Goal: Task Accomplishment & Management: Manage account settings

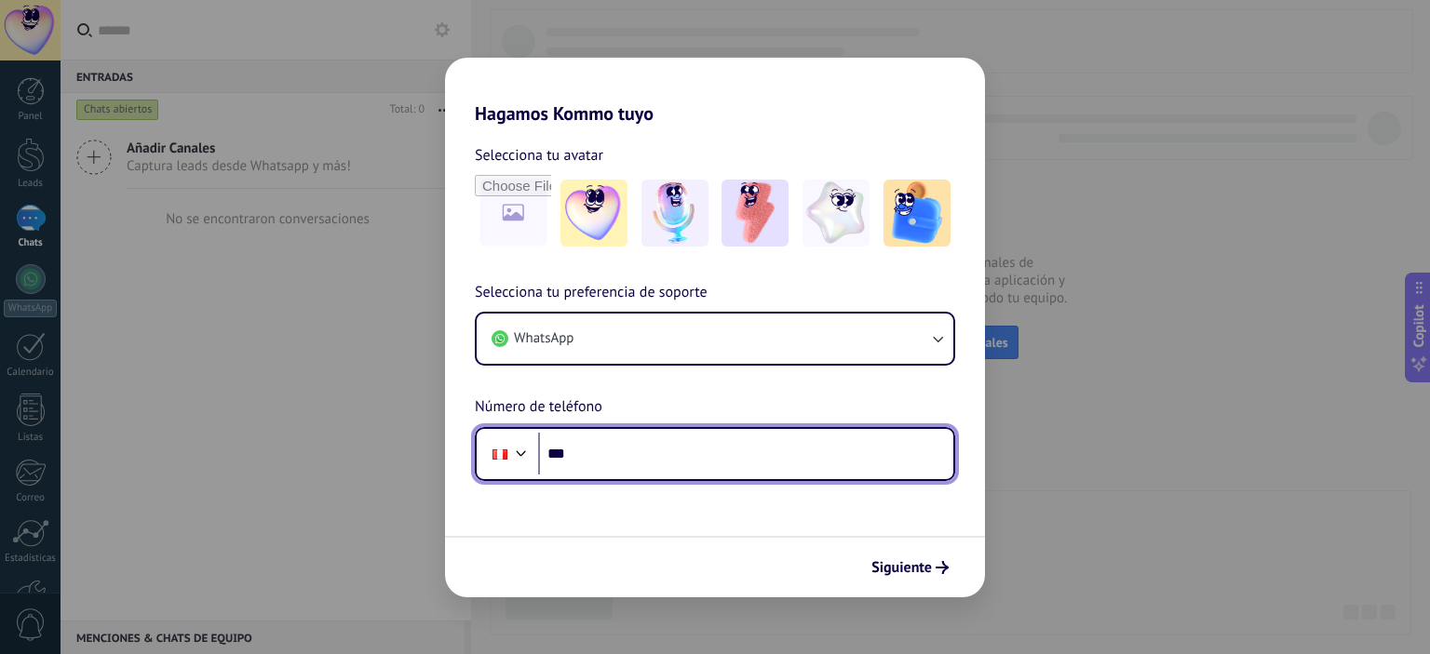
click at [640, 457] on input "***" at bounding box center [745, 454] width 415 height 43
type input "**********"
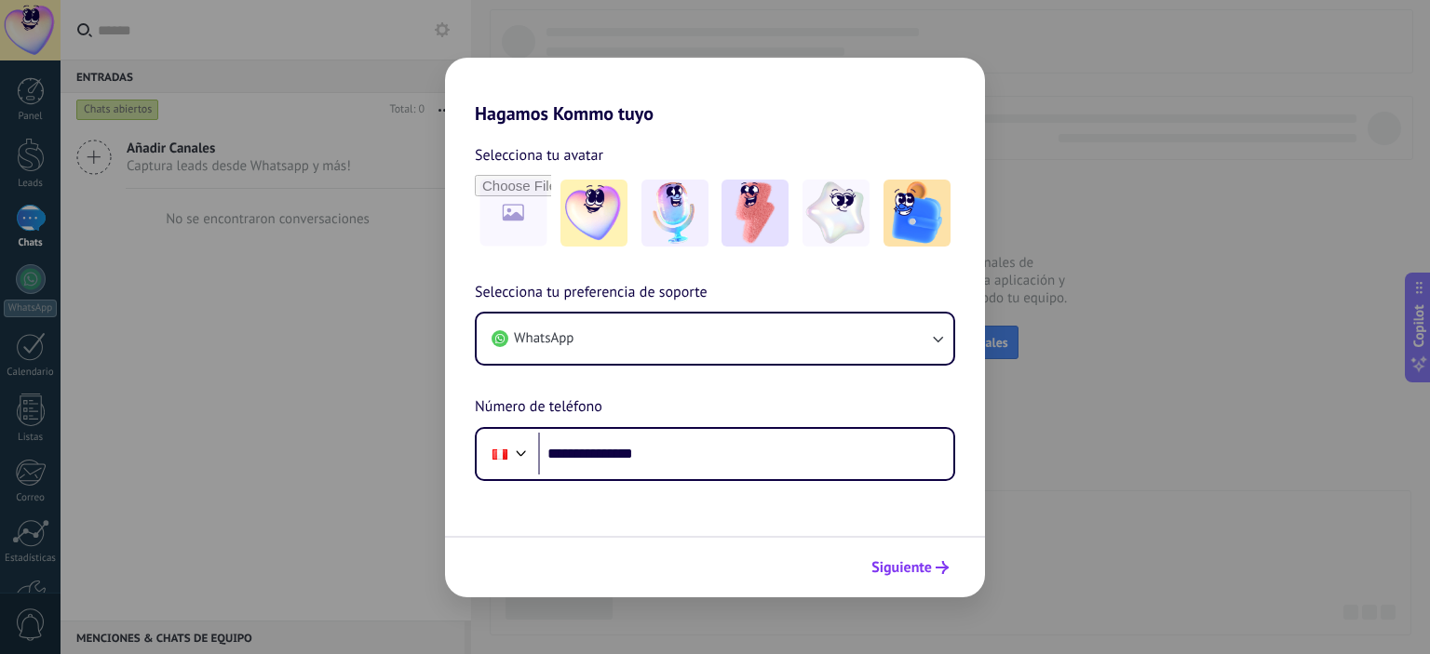
click at [910, 570] on span "Siguiente" at bounding box center [901, 567] width 61 height 13
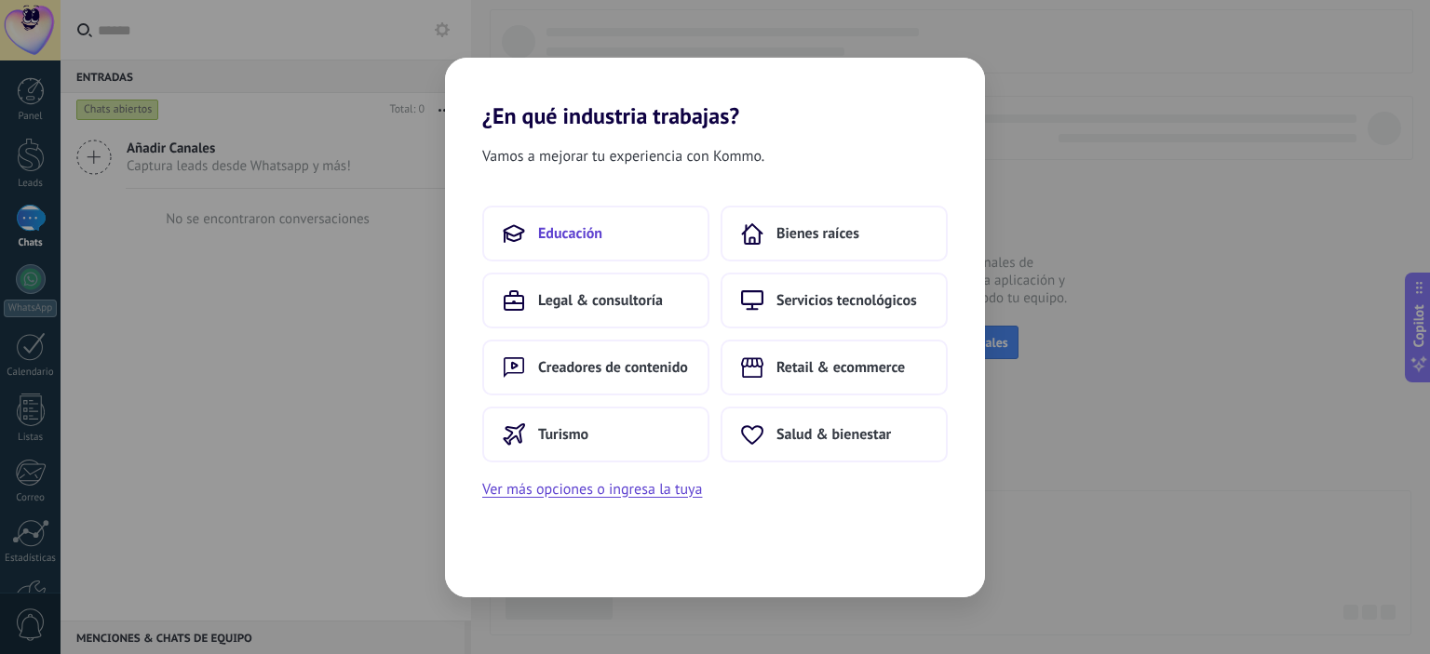
click at [578, 244] on button "Educación" at bounding box center [595, 234] width 227 height 56
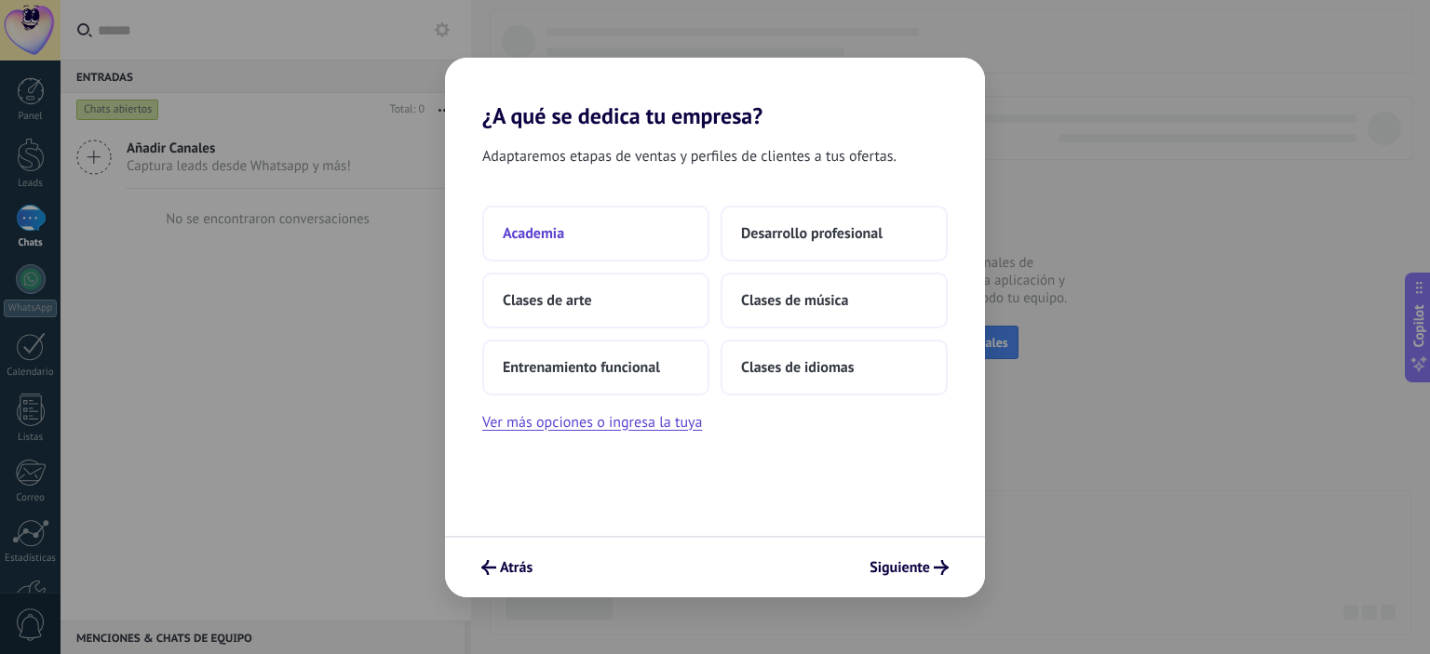
click at [539, 245] on button "Academia" at bounding box center [595, 234] width 227 height 56
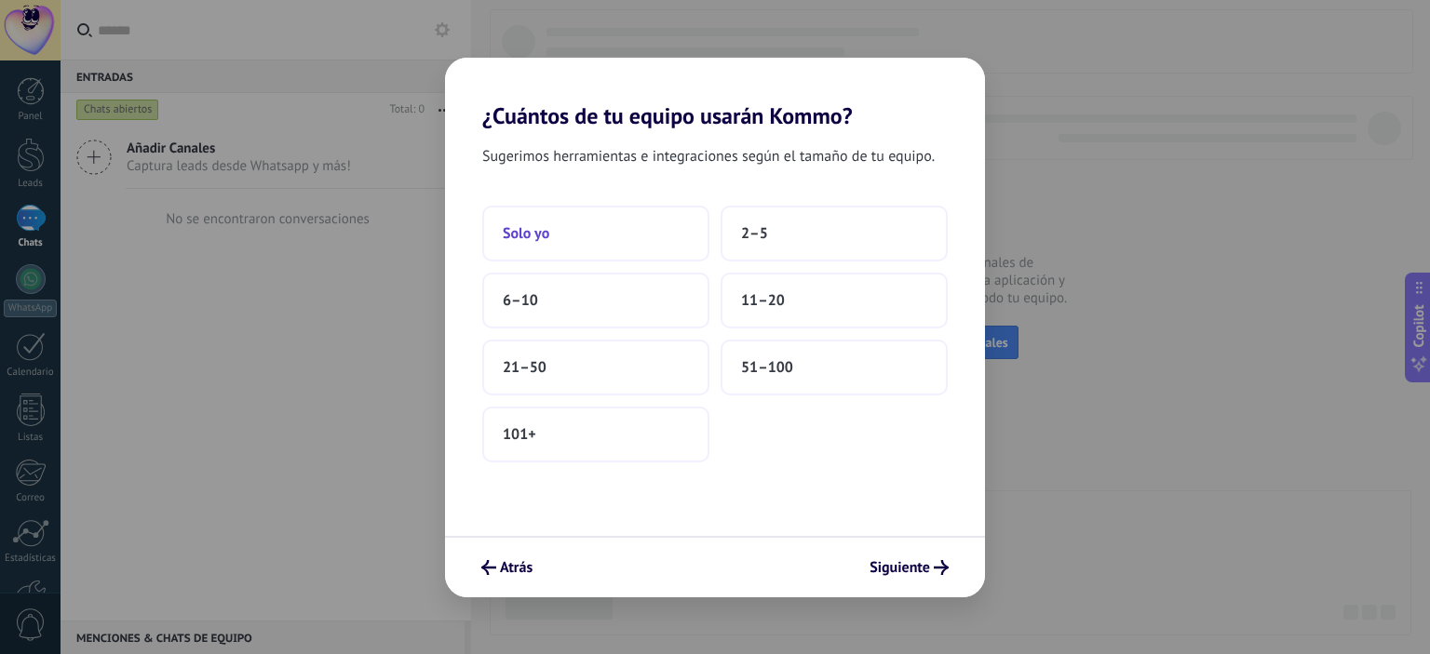
click at [562, 247] on button "Solo yo" at bounding box center [595, 234] width 227 height 56
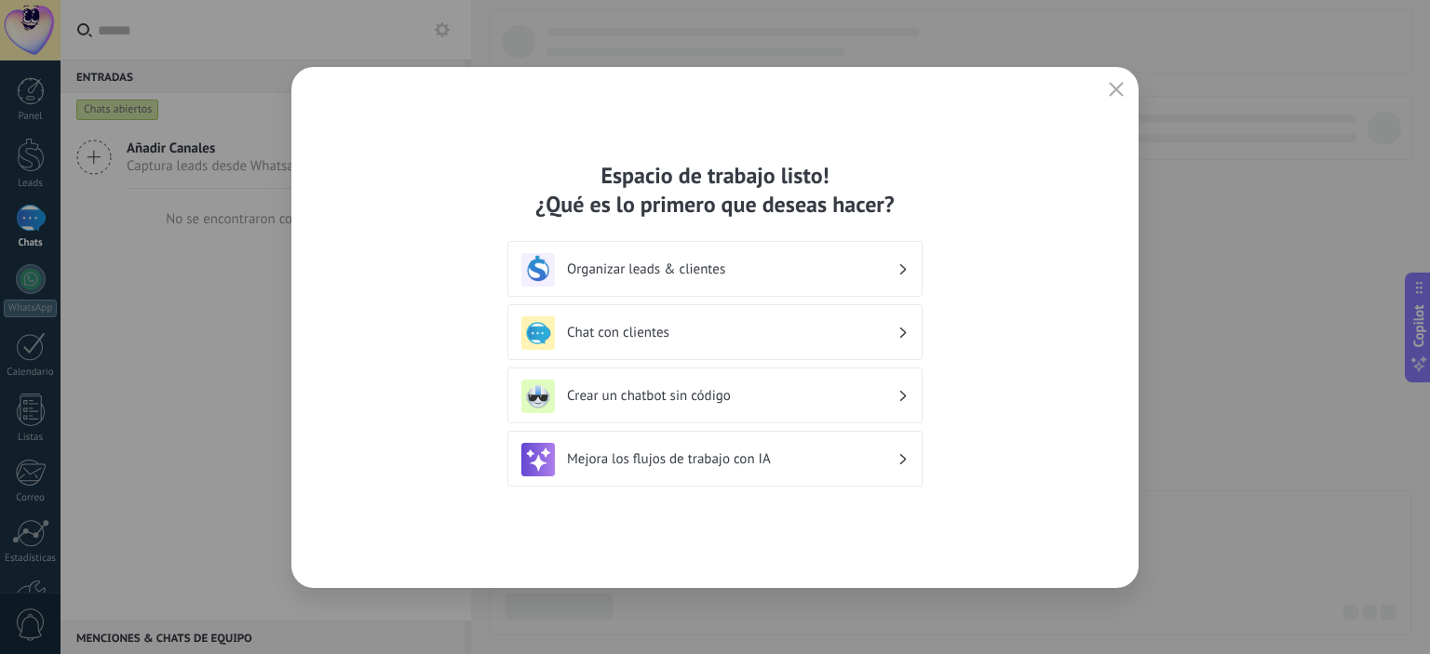
click at [894, 45] on div "Espacio de trabajo listo! ¿Qué es lo primero que deseas hacer? Organizar leads …" at bounding box center [715, 327] width 1430 height 654
click at [1117, 84] on icon "button" at bounding box center [1116, 89] width 15 height 15
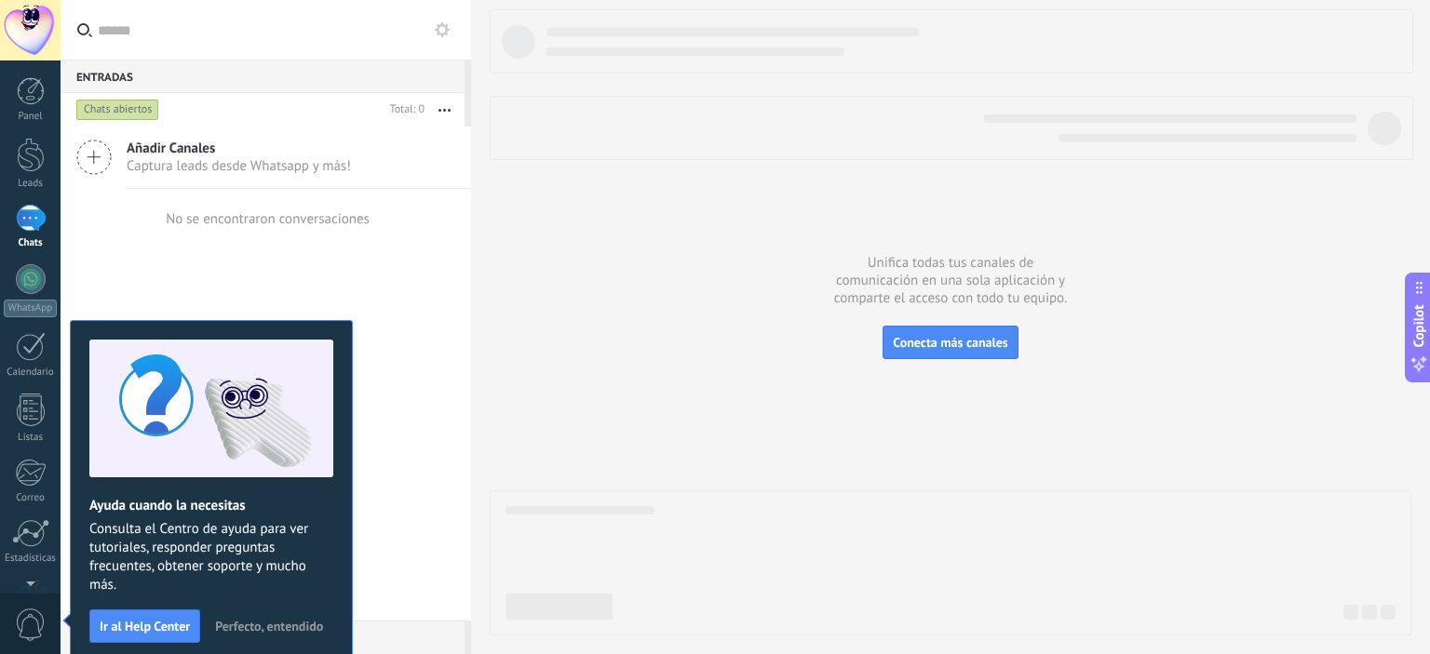
click at [26, 219] on div at bounding box center [31, 218] width 30 height 27
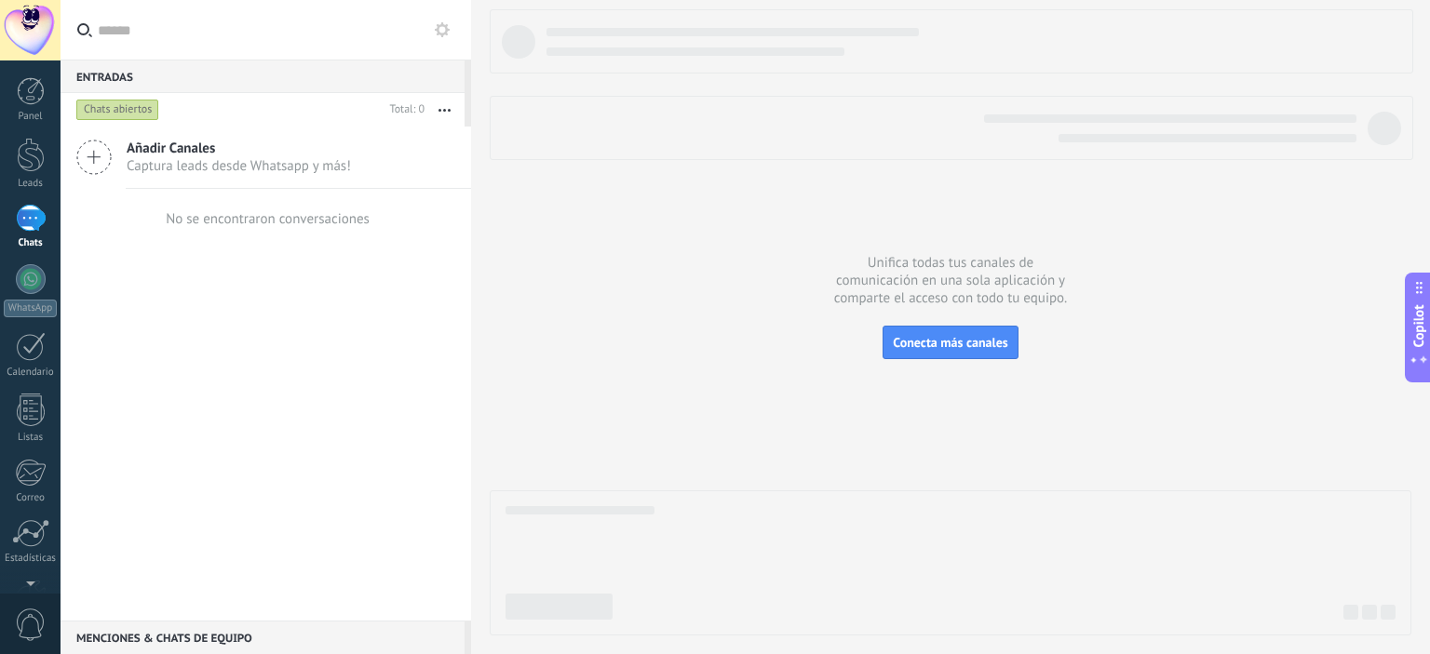
click at [445, 26] on use at bounding box center [442, 29] width 15 height 15
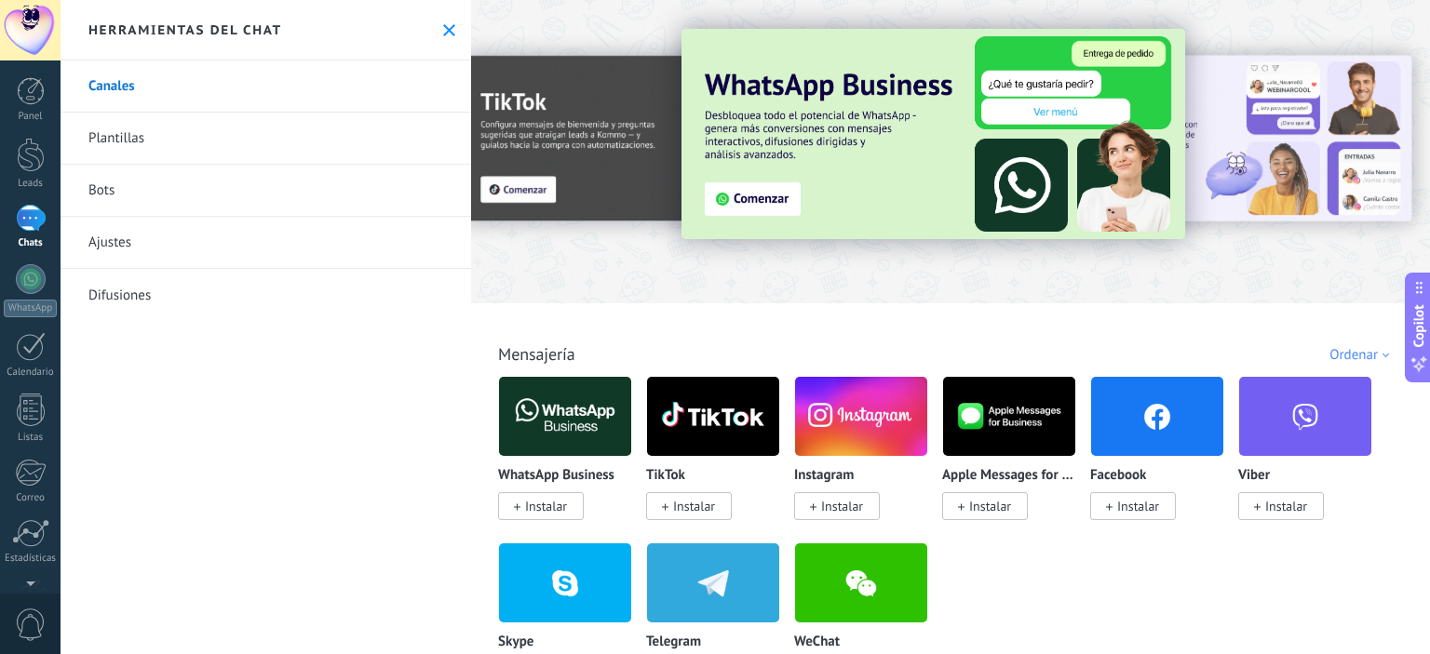
click at [443, 25] on icon at bounding box center [449, 30] width 12 height 12
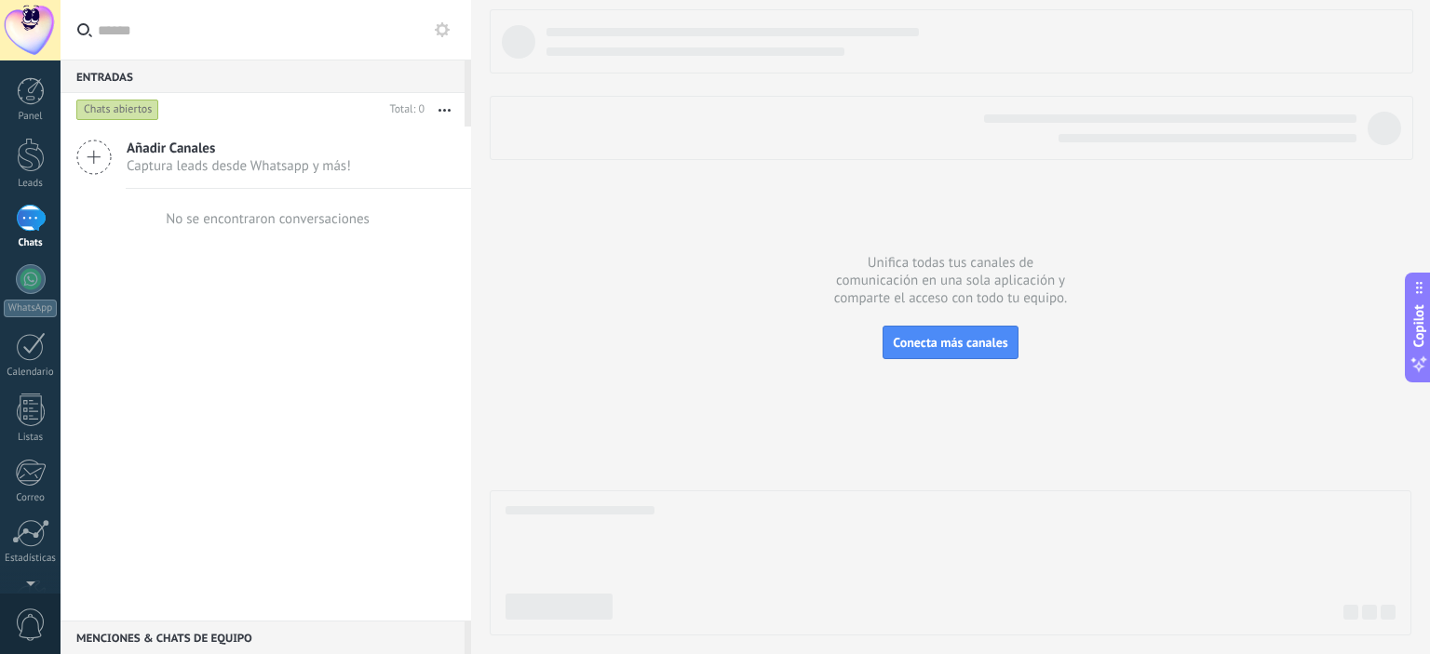
click at [439, 34] on use at bounding box center [442, 29] width 15 height 15
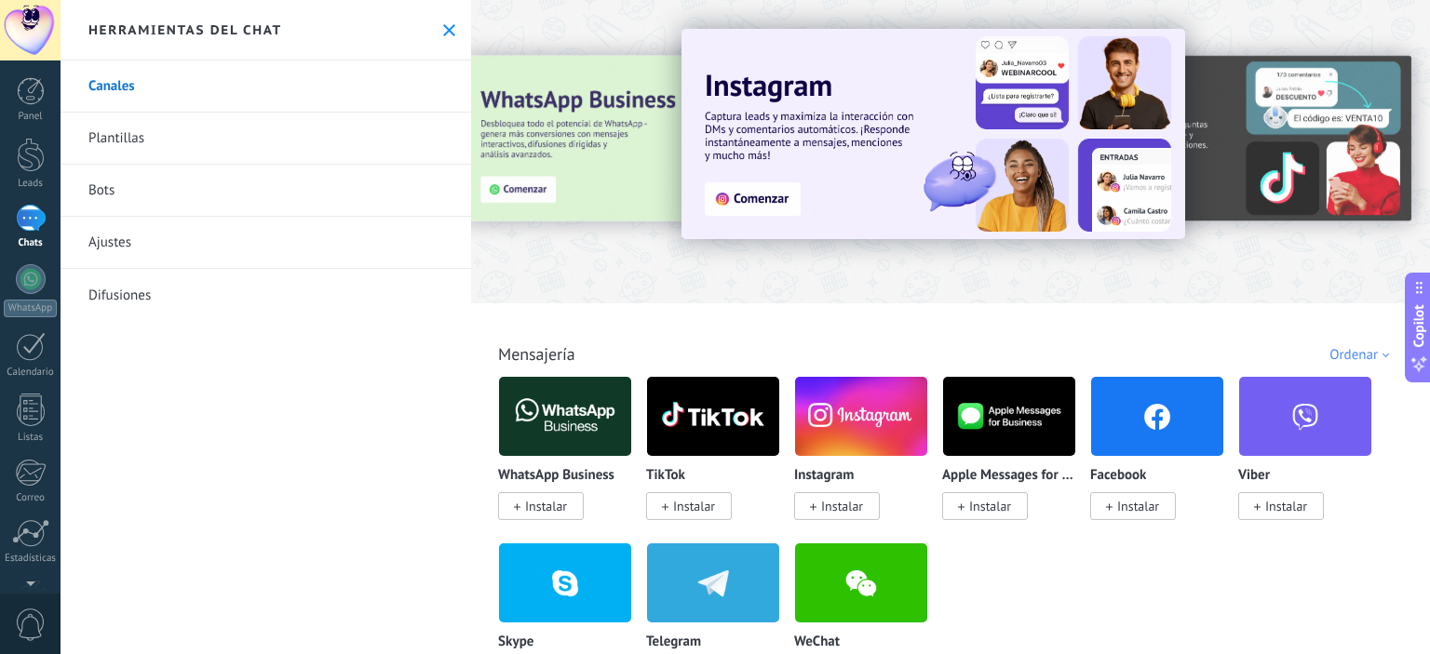
click at [443, 24] on icon at bounding box center [449, 30] width 12 height 12
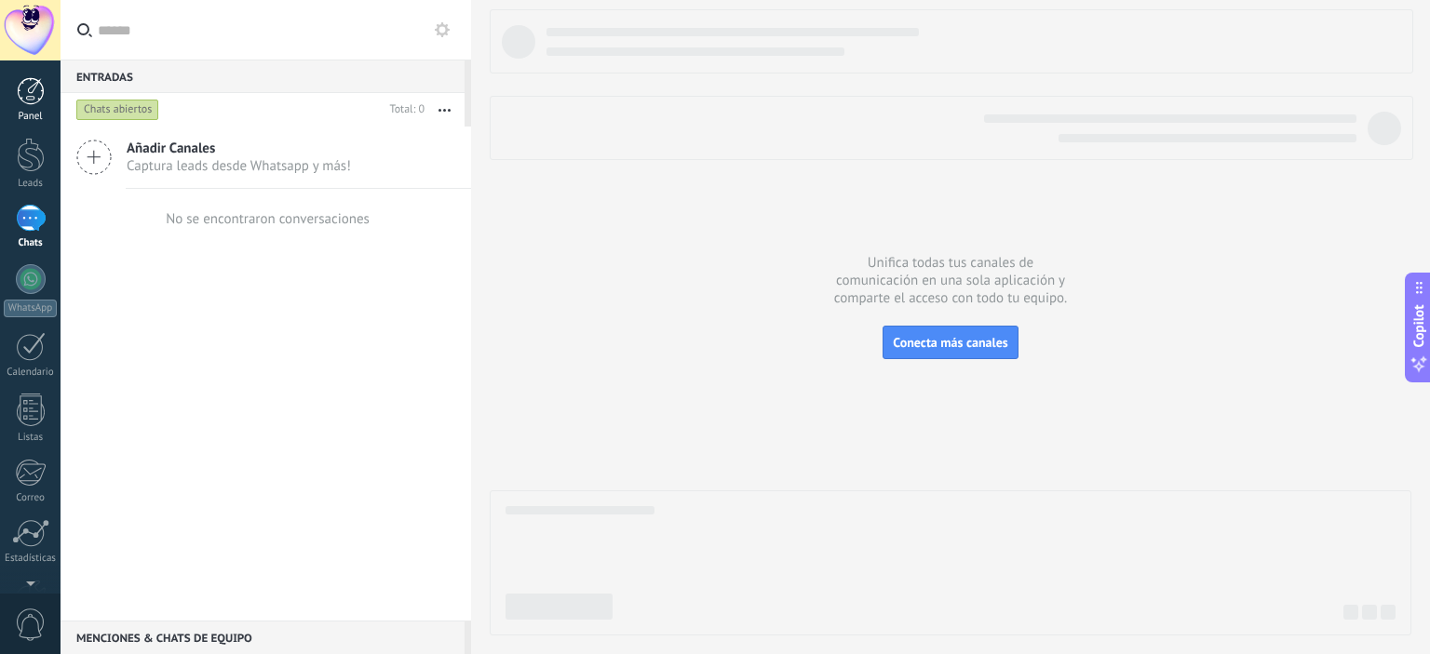
click at [36, 103] on div at bounding box center [31, 91] width 28 height 28
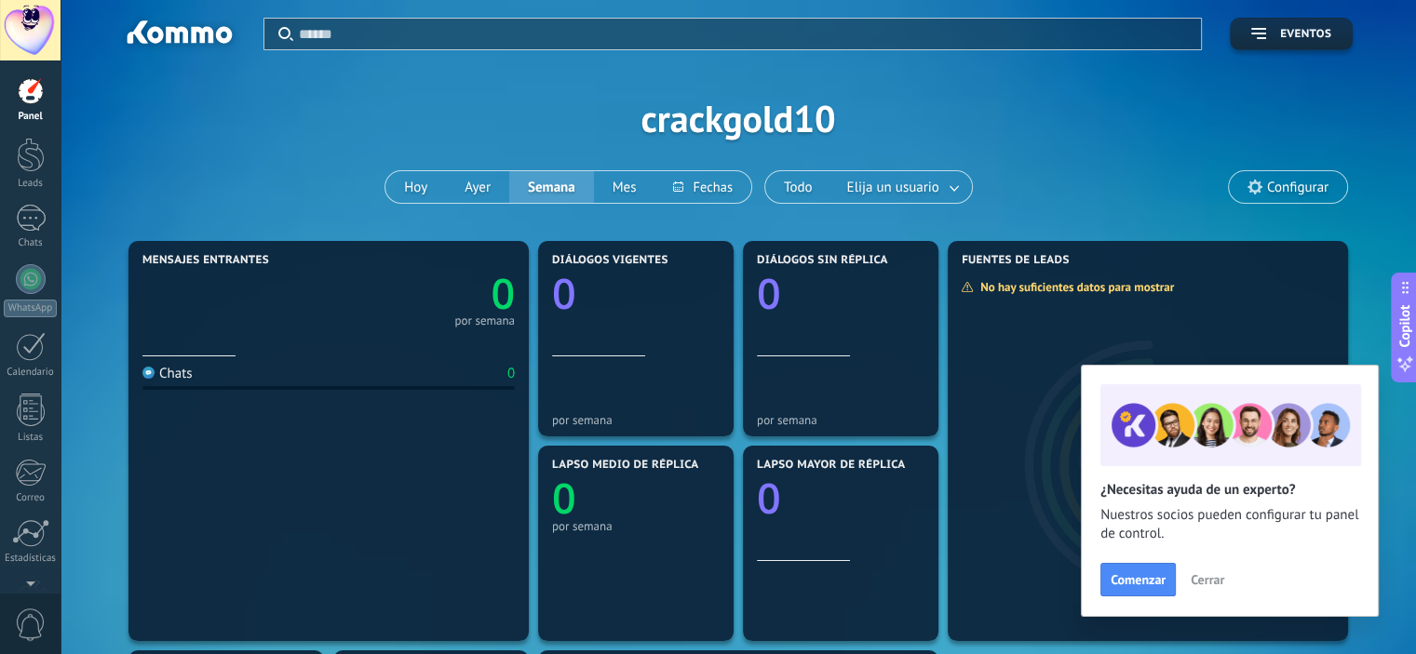
click at [36, 614] on span "0" at bounding box center [31, 625] width 32 height 33
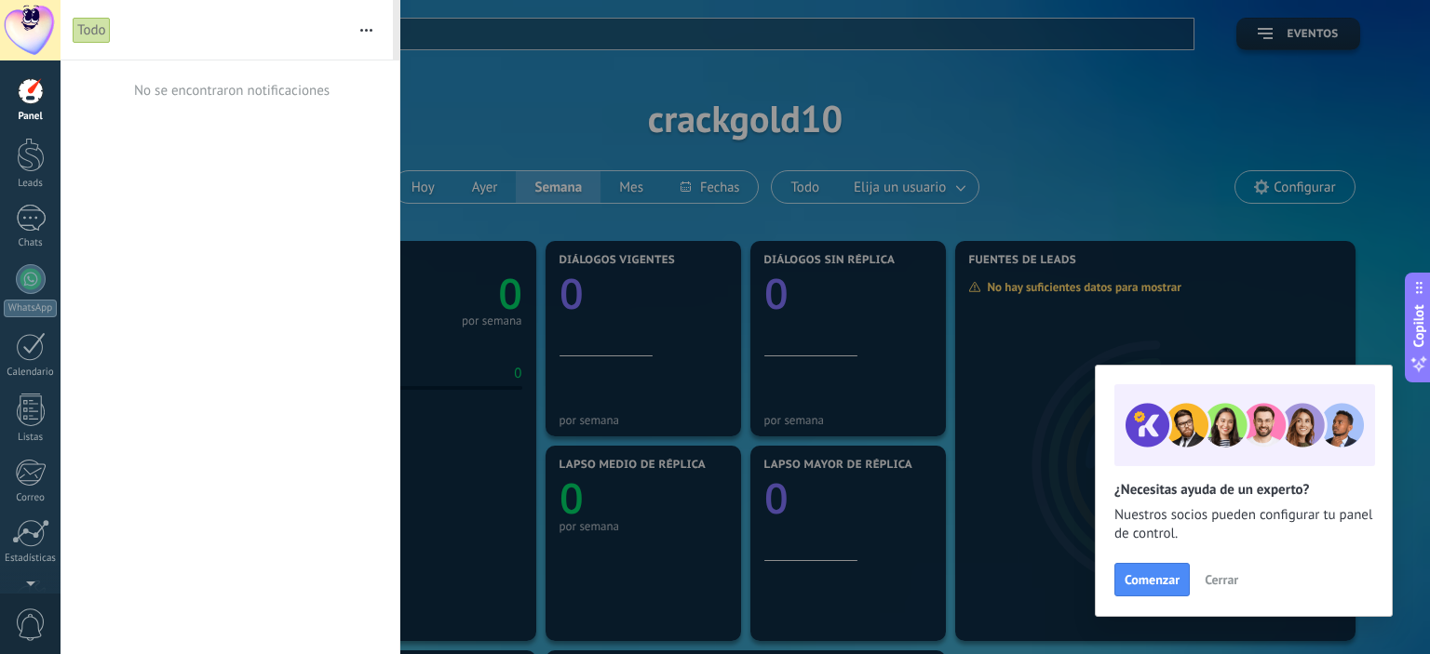
click at [375, 28] on button "button" at bounding box center [366, 30] width 40 height 60
click at [447, 3] on div at bounding box center [715, 327] width 1430 height 654
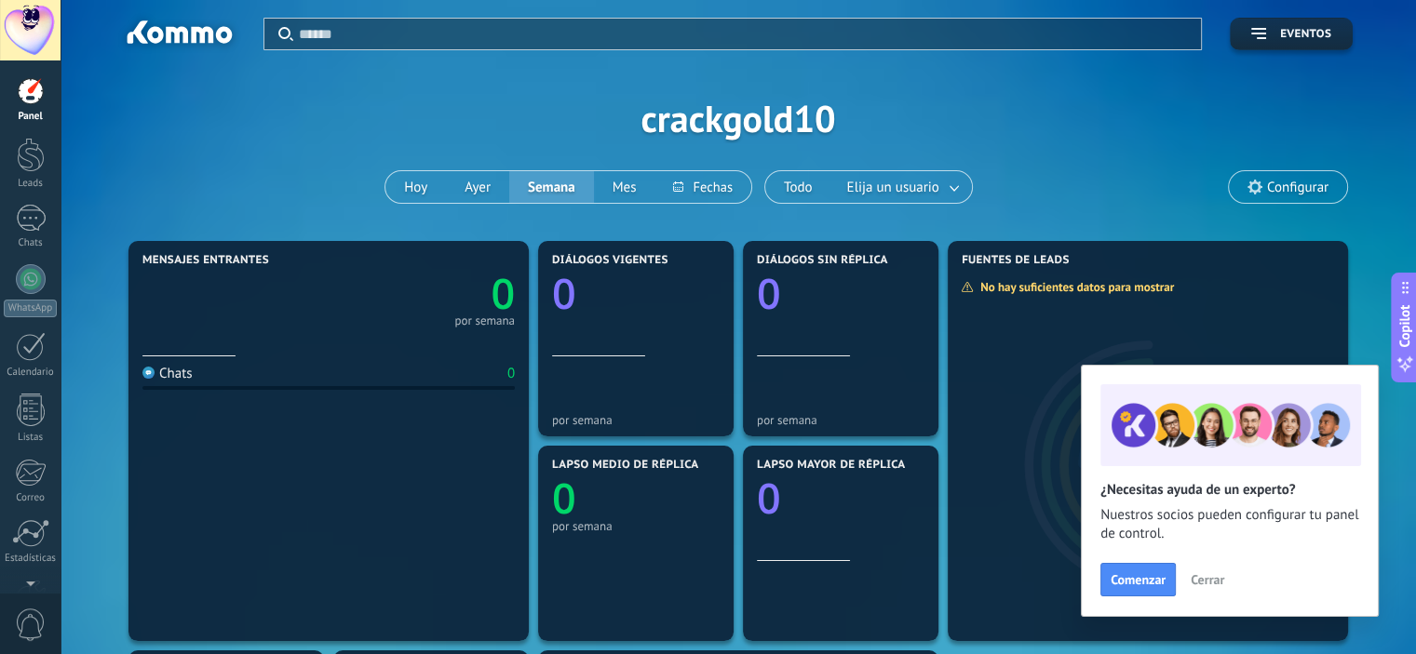
drag, startPoint x: 410, startPoint y: 74, endPoint x: 372, endPoint y: 81, distance: 37.8
click at [410, 74] on div "Aplicar Eventos crackgold10 [DATE] [DATE] Semana Mes Todo Elija un usuario Conf…" at bounding box center [738, 118] width 1300 height 236
click at [34, 159] on div at bounding box center [31, 155] width 28 height 34
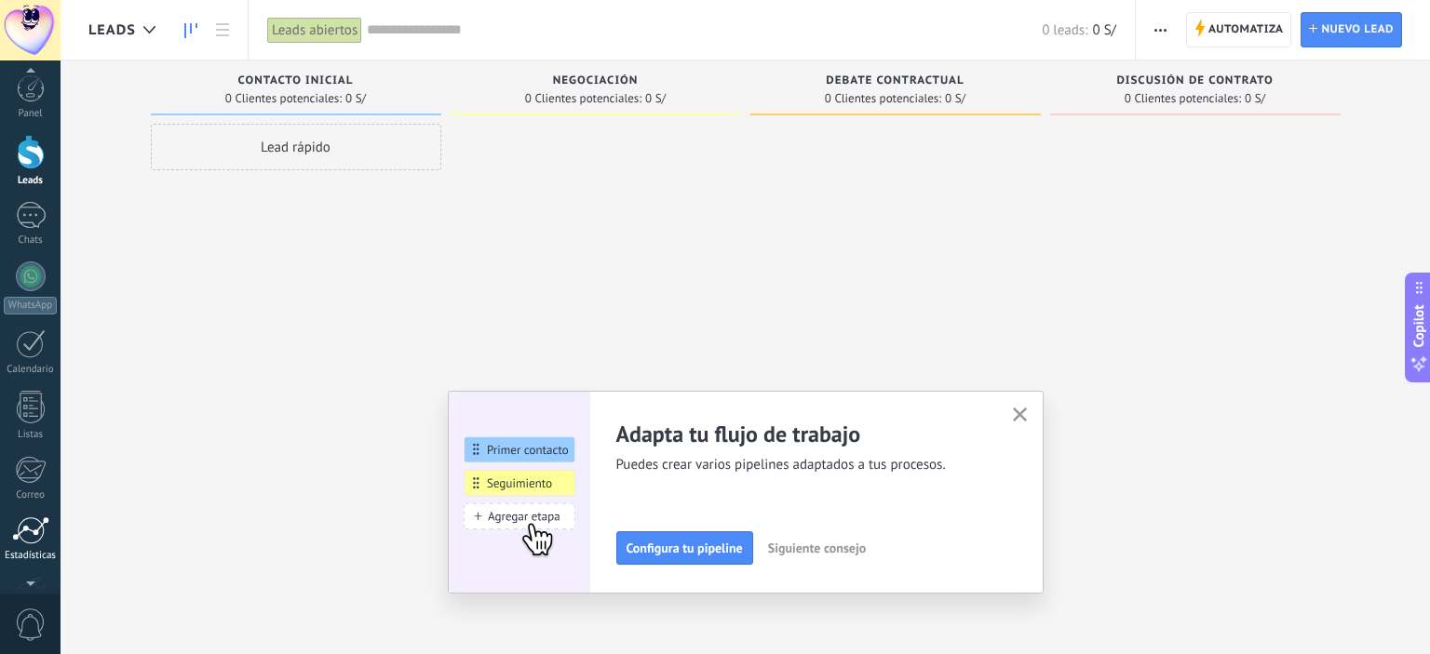
scroll to position [119, 0]
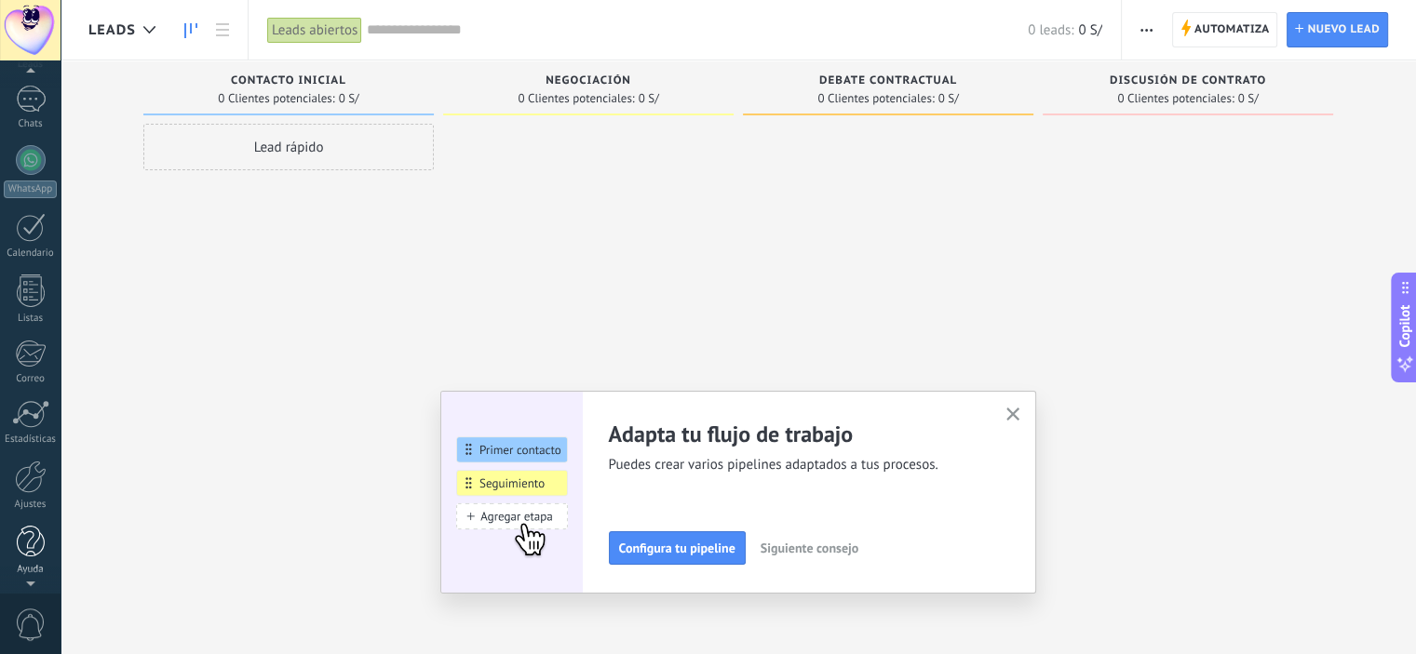
click at [45, 546] on link "Ayuda" at bounding box center [30, 551] width 61 height 50
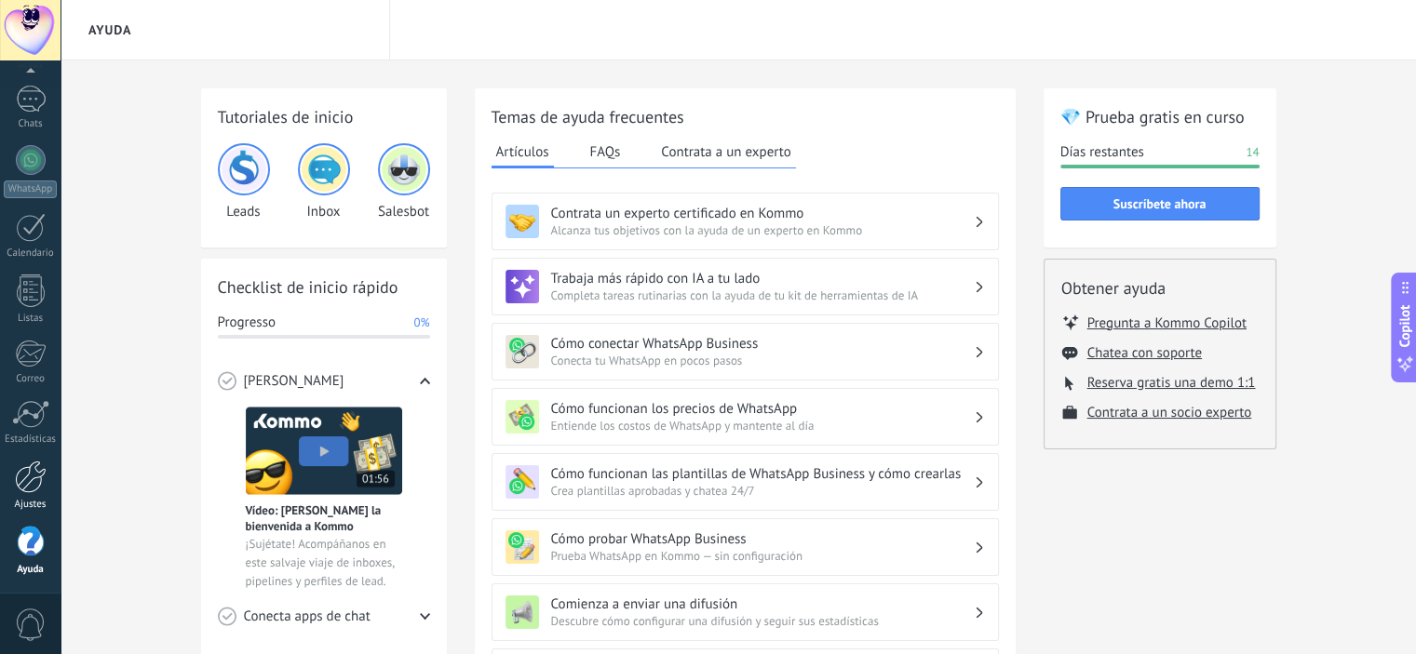
click at [33, 490] on div at bounding box center [31, 477] width 32 height 33
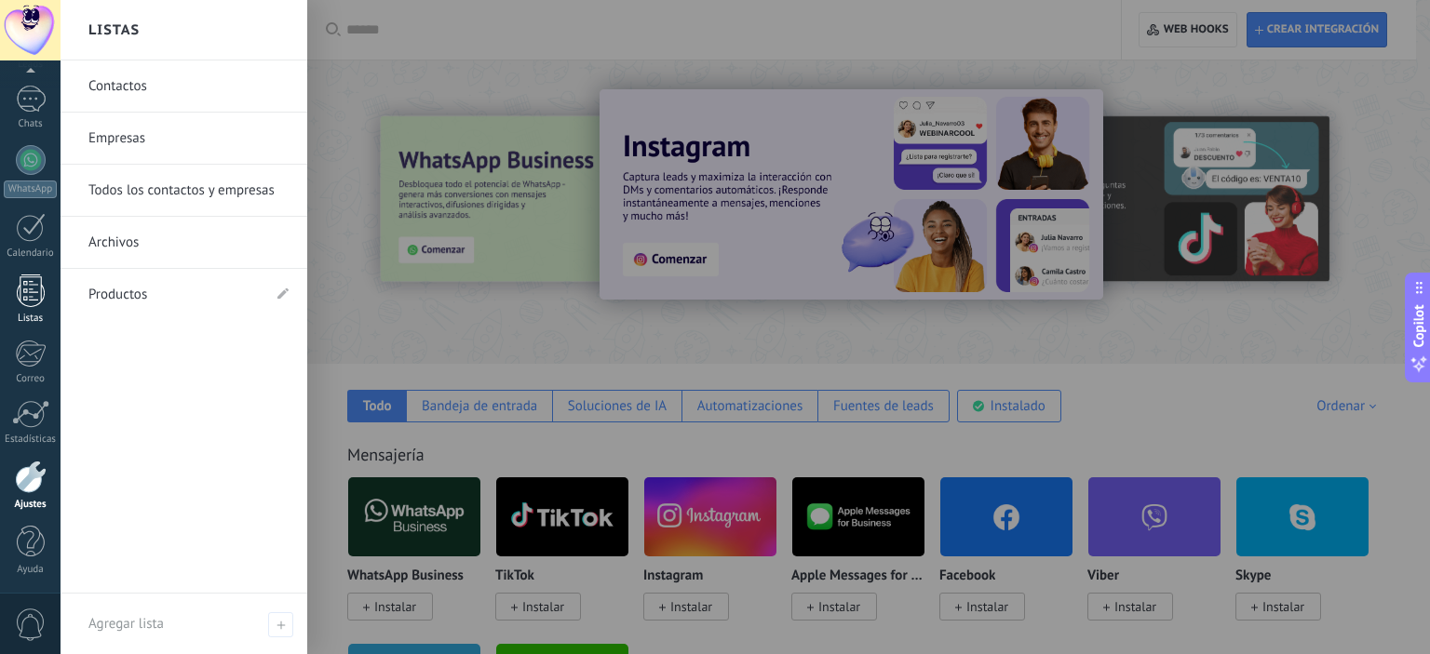
click at [38, 311] on link "Listas" at bounding box center [30, 300] width 61 height 50
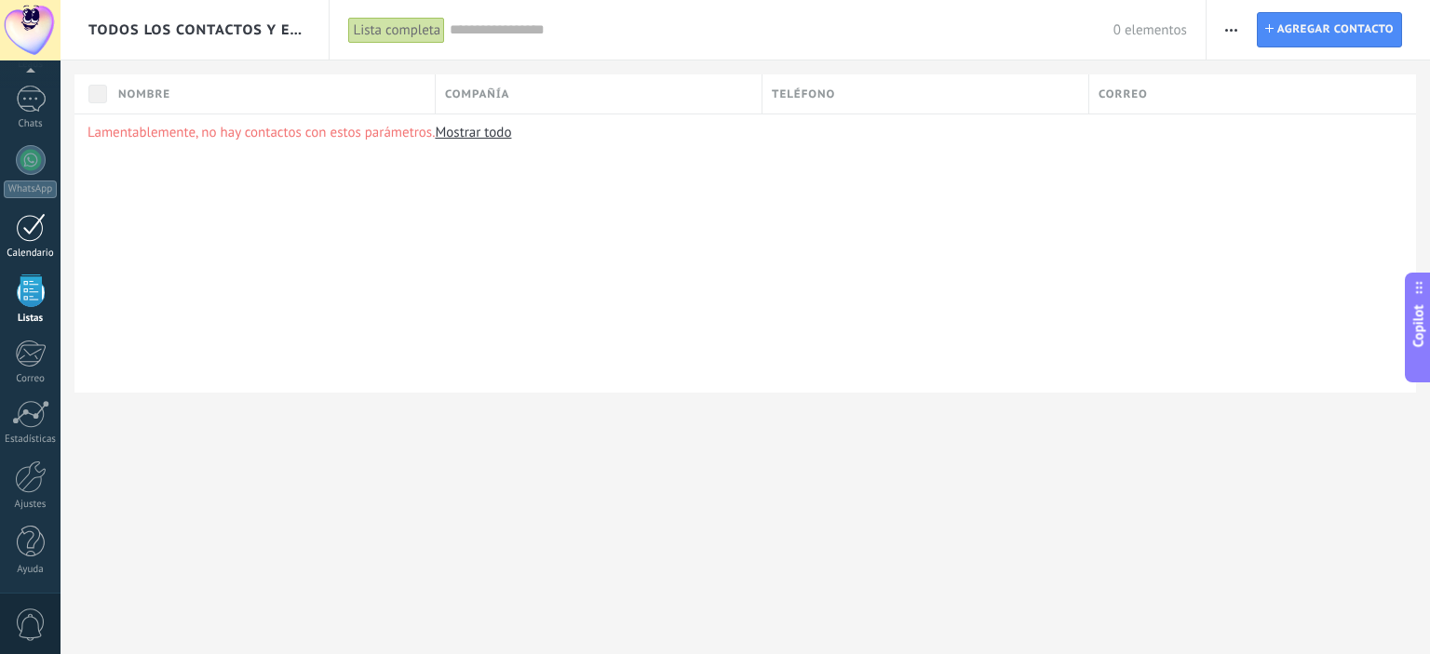
click at [29, 219] on div at bounding box center [31, 227] width 30 height 29
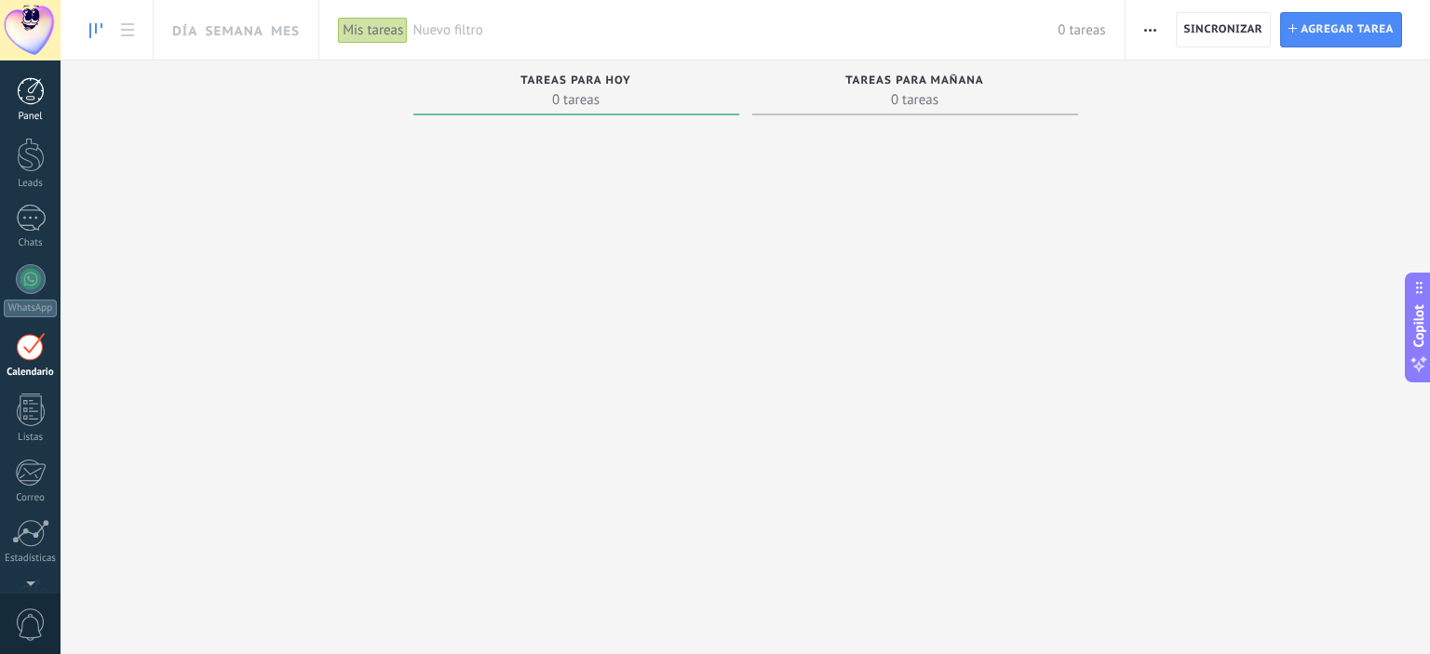
click at [25, 100] on div at bounding box center [31, 91] width 28 height 28
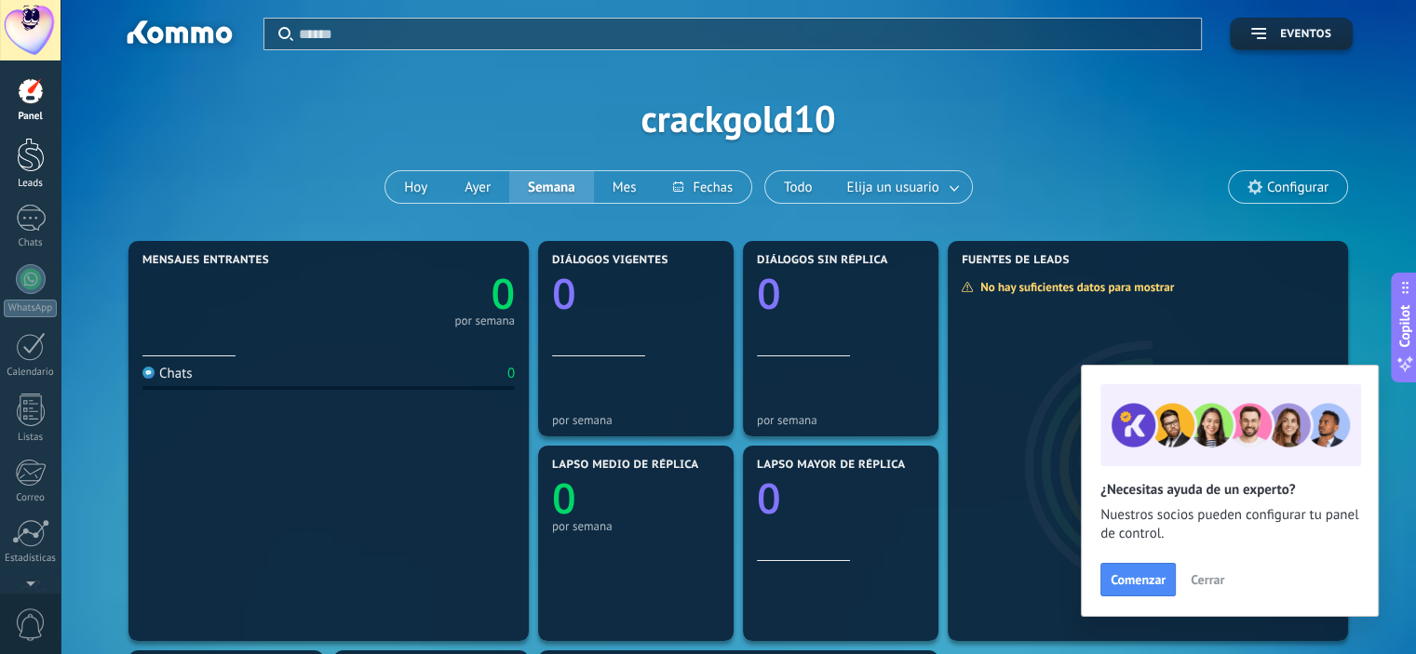
click at [27, 160] on div at bounding box center [31, 155] width 28 height 34
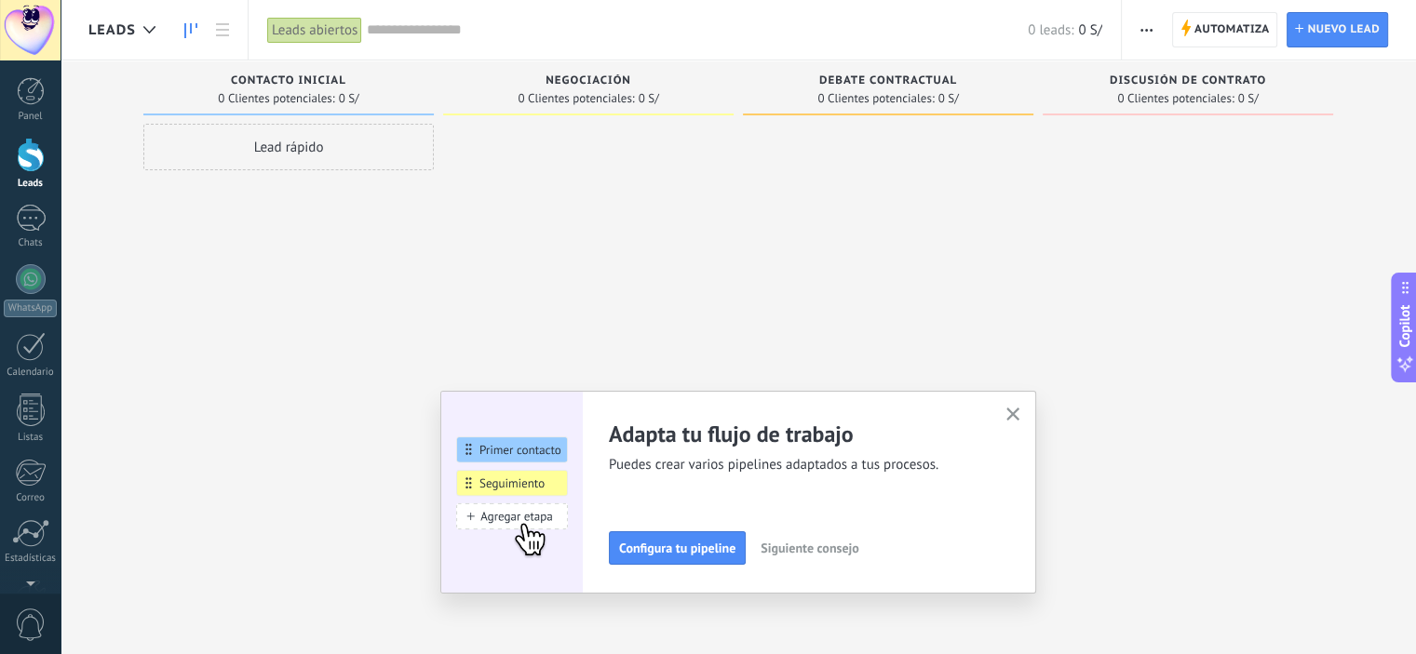
click at [37, 625] on span "0" at bounding box center [31, 625] width 32 height 33
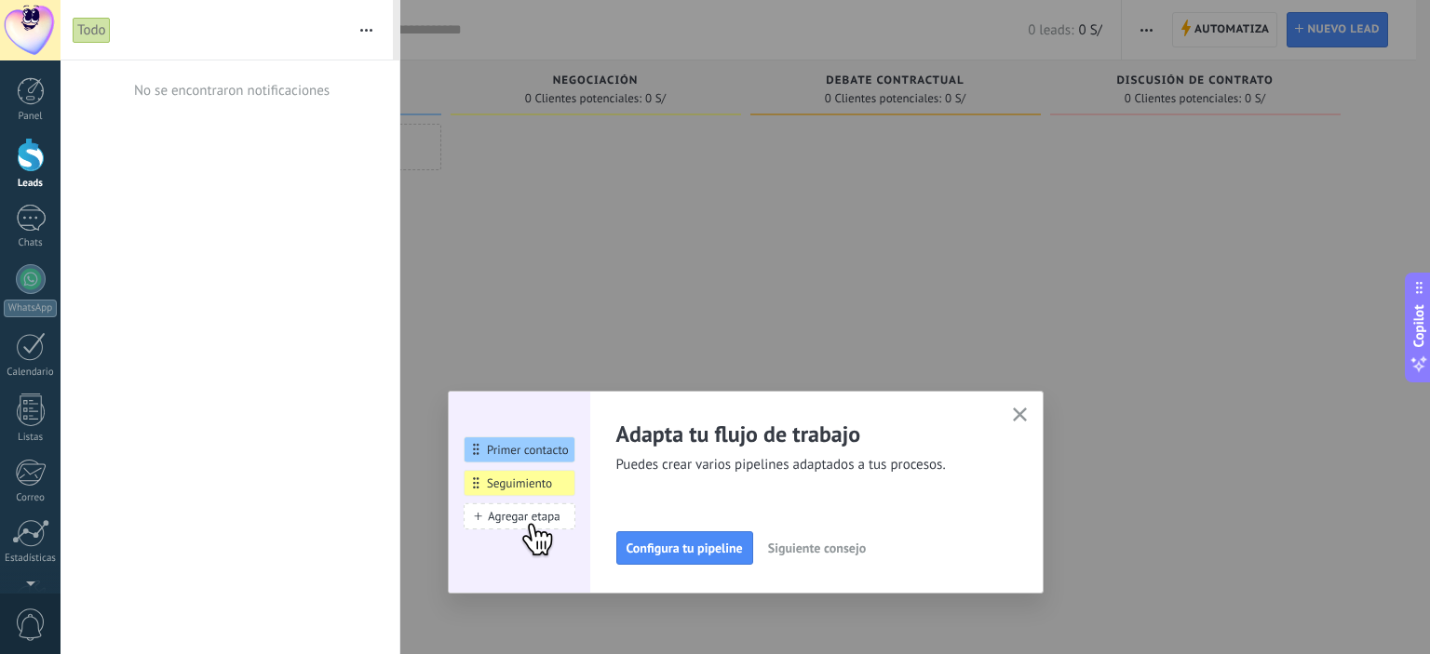
click at [369, 23] on button "button" at bounding box center [366, 30] width 40 height 60
click at [164, 186] on div "No se encontraron notificaciones" at bounding box center [230, 358] width 339 height 594
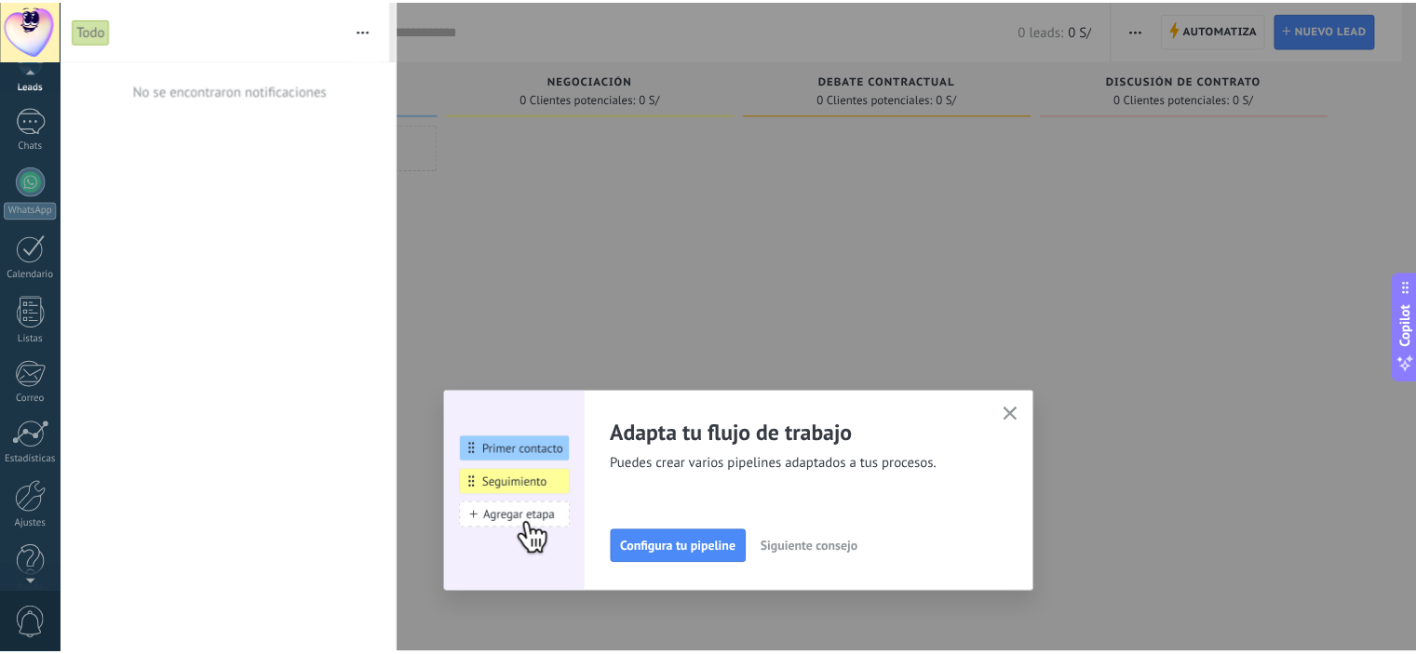
scroll to position [119, 0]
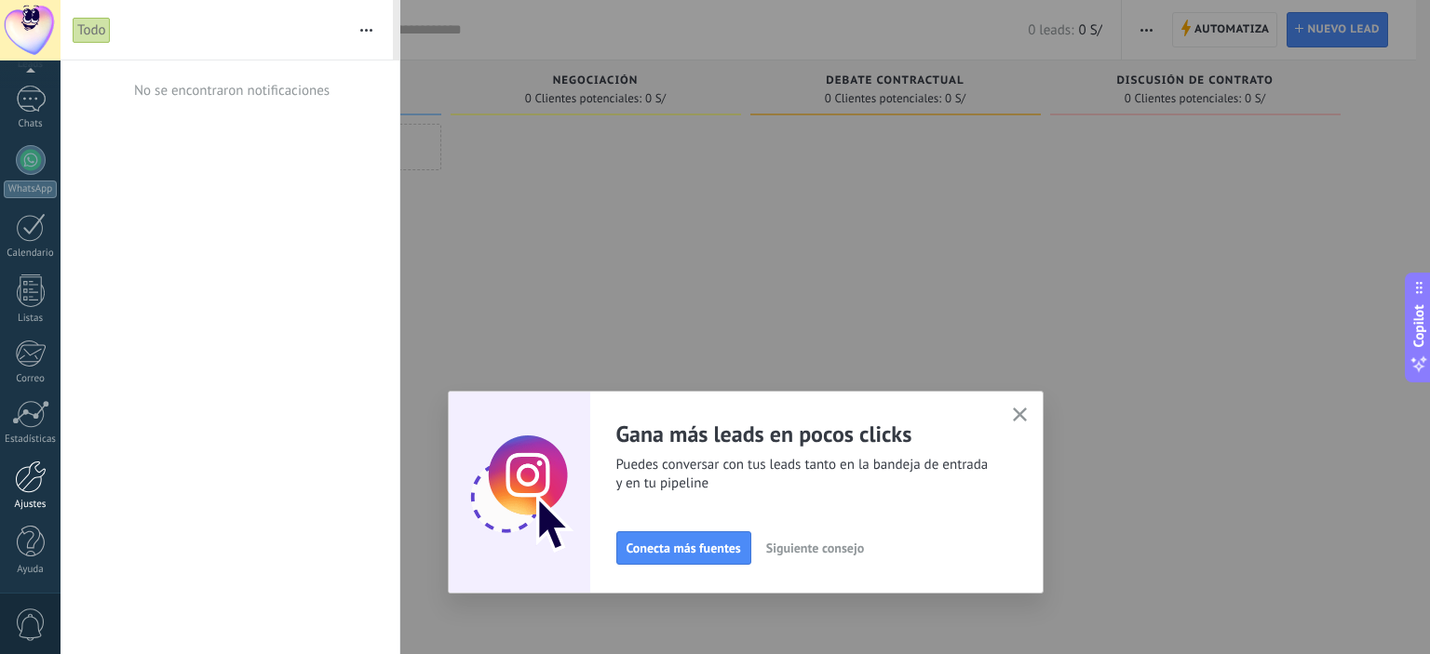
click at [38, 505] on div "Ajustes" at bounding box center [31, 505] width 54 height 12
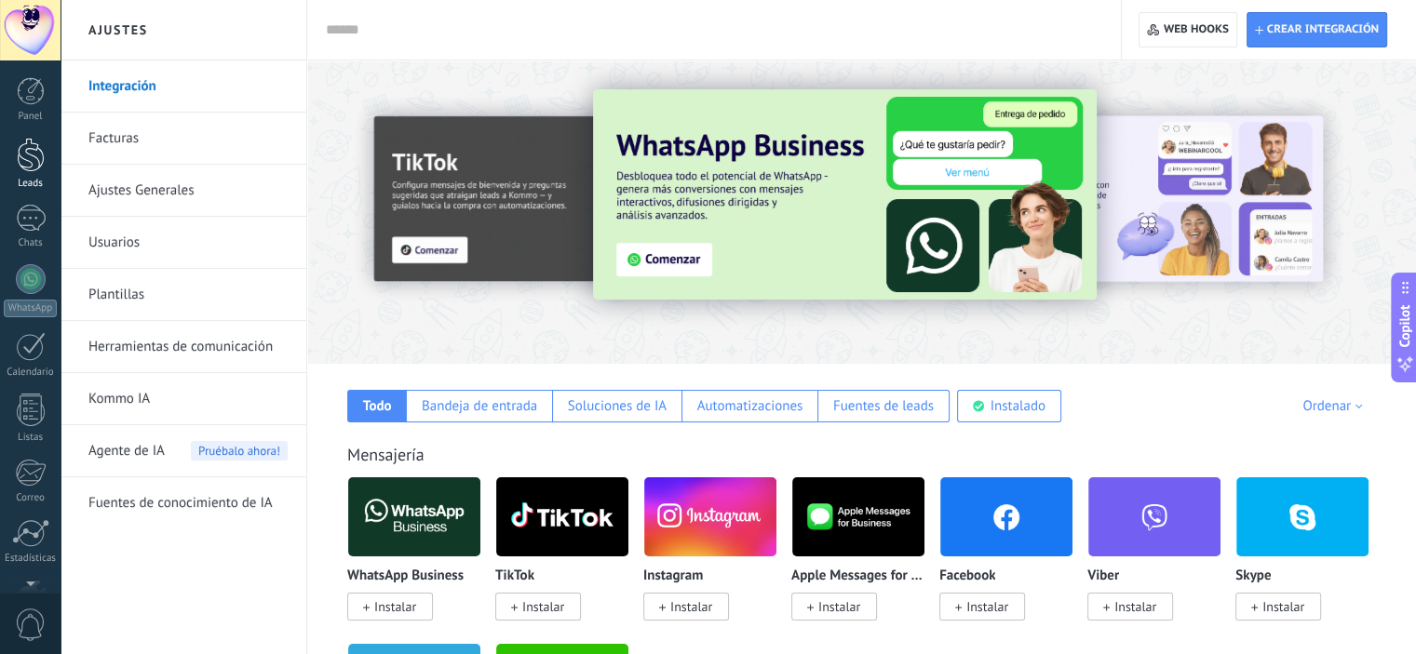
click at [30, 171] on div at bounding box center [31, 155] width 28 height 34
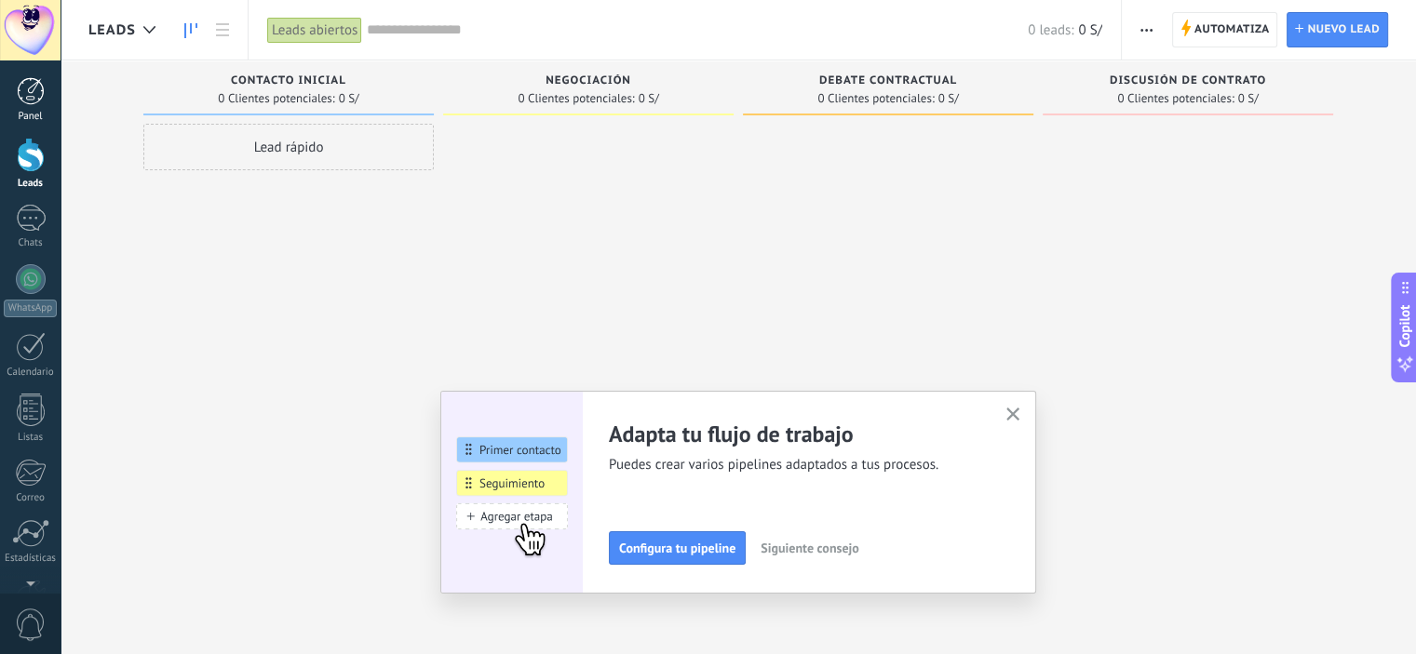
click at [30, 92] on div at bounding box center [31, 91] width 28 height 28
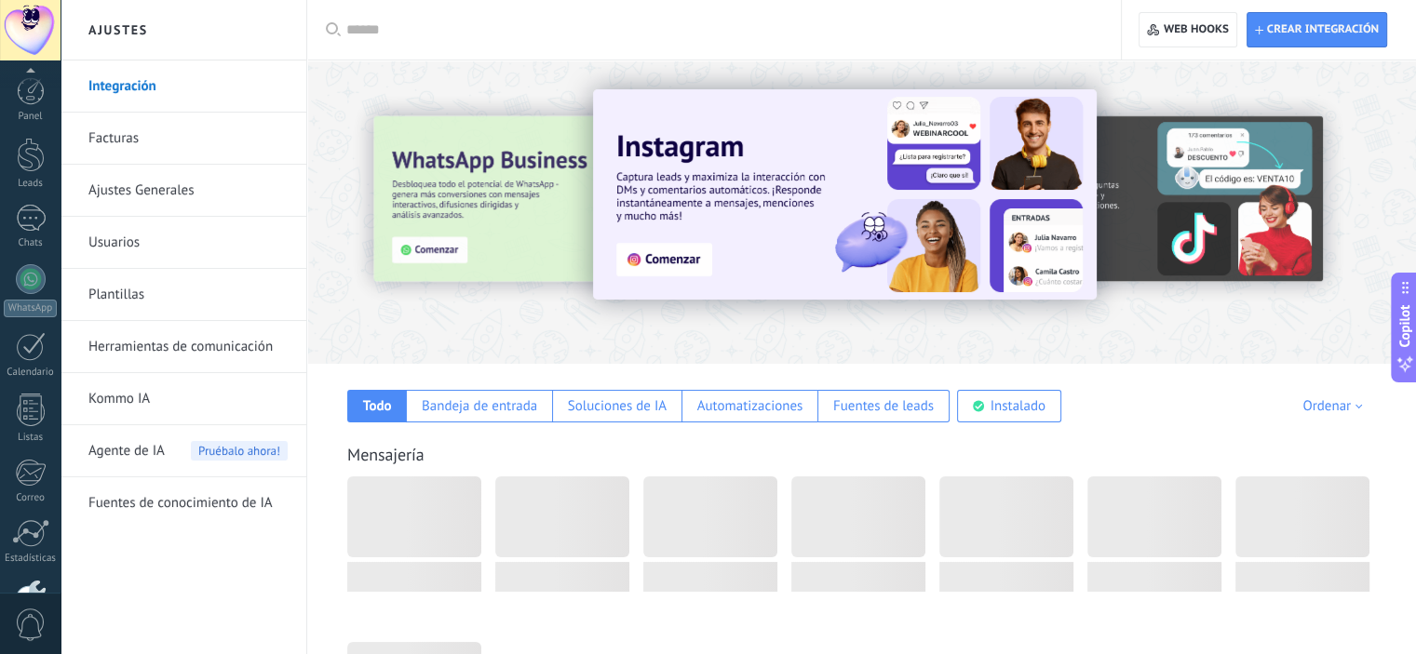
scroll to position [119, 0]
